Goal: Navigation & Orientation: Find specific page/section

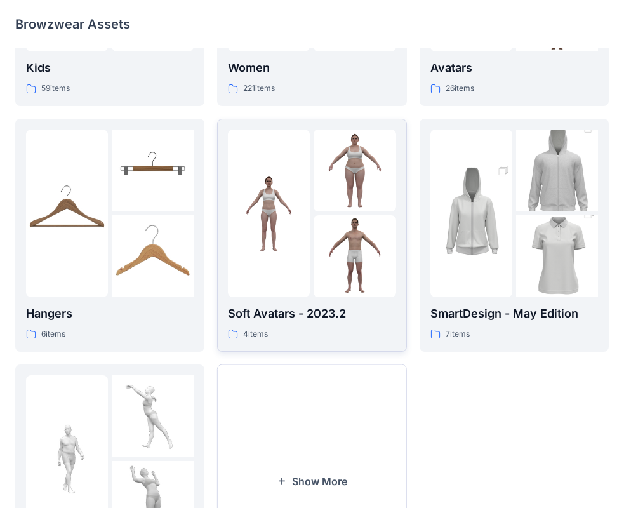
scroll to position [316, 0]
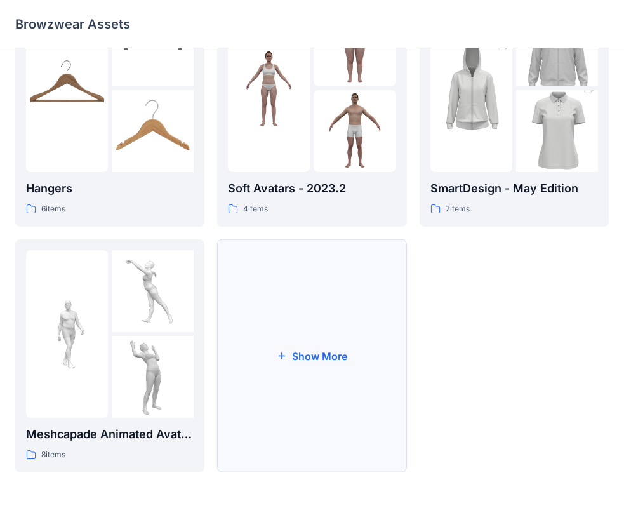
click at [286, 352] on icon "button" at bounding box center [282, 356] width 10 height 10
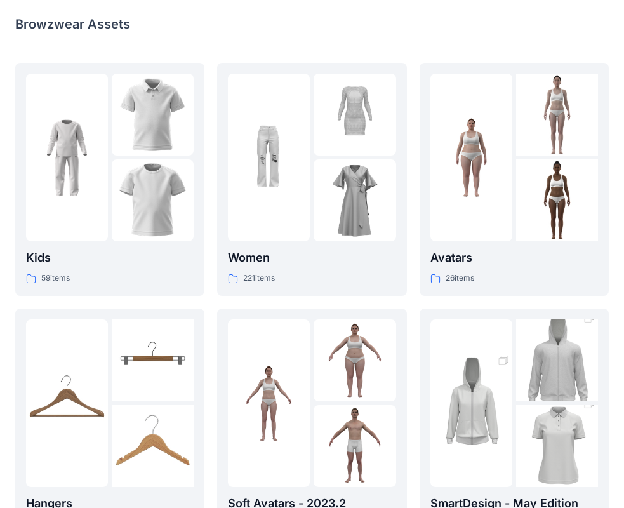
scroll to position [0, 0]
click at [289, 274] on div "221 items" at bounding box center [312, 278] width 168 height 13
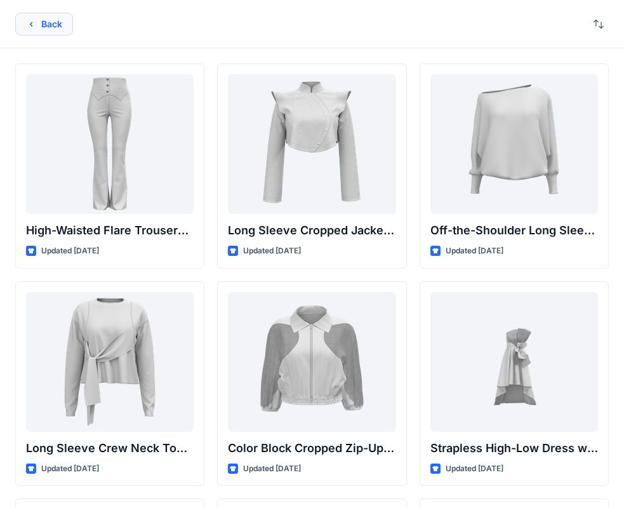
click at [33, 18] on button "Back" at bounding box center [44, 24] width 58 height 23
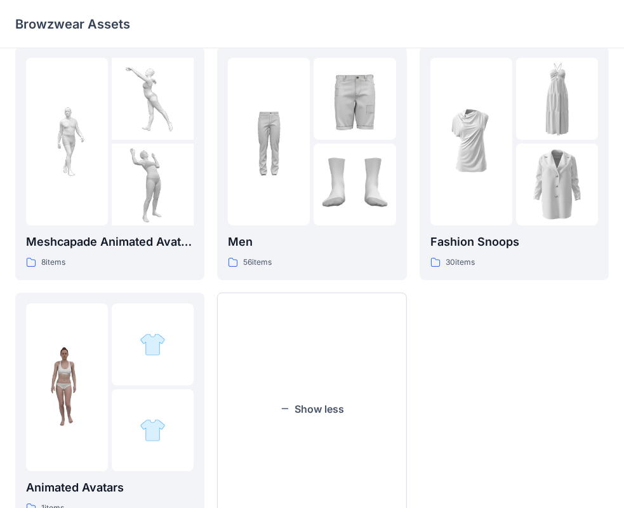
scroll to position [561, 0]
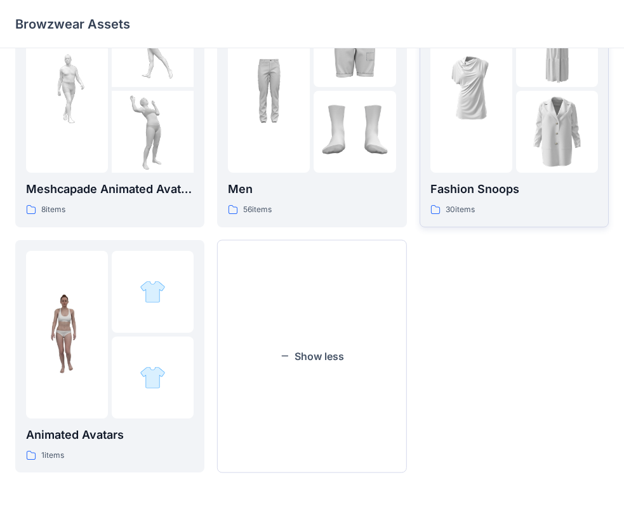
click at [478, 190] on p "Fashion Snoops" at bounding box center [515, 189] width 168 height 18
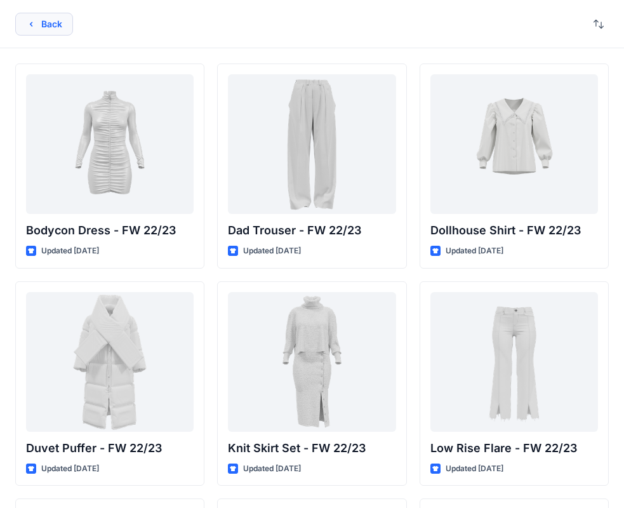
click at [26, 25] on icon "button" at bounding box center [31, 24] width 10 height 10
